Goal: Find specific page/section: Find specific page/section

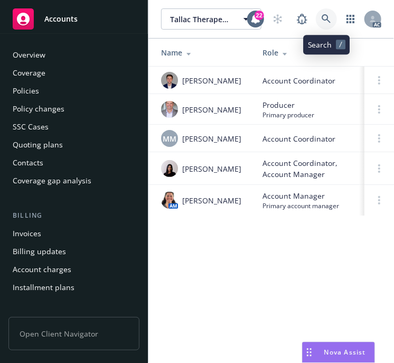
click at [324, 16] on icon at bounding box center [327, 19] width 10 height 10
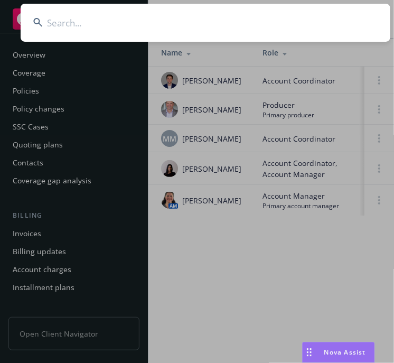
type input "[PERSON_NAME], Inc."
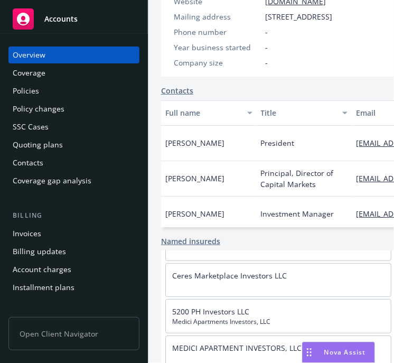
scroll to position [112, 0]
